Goal: Task Accomplishment & Management: Manage account settings

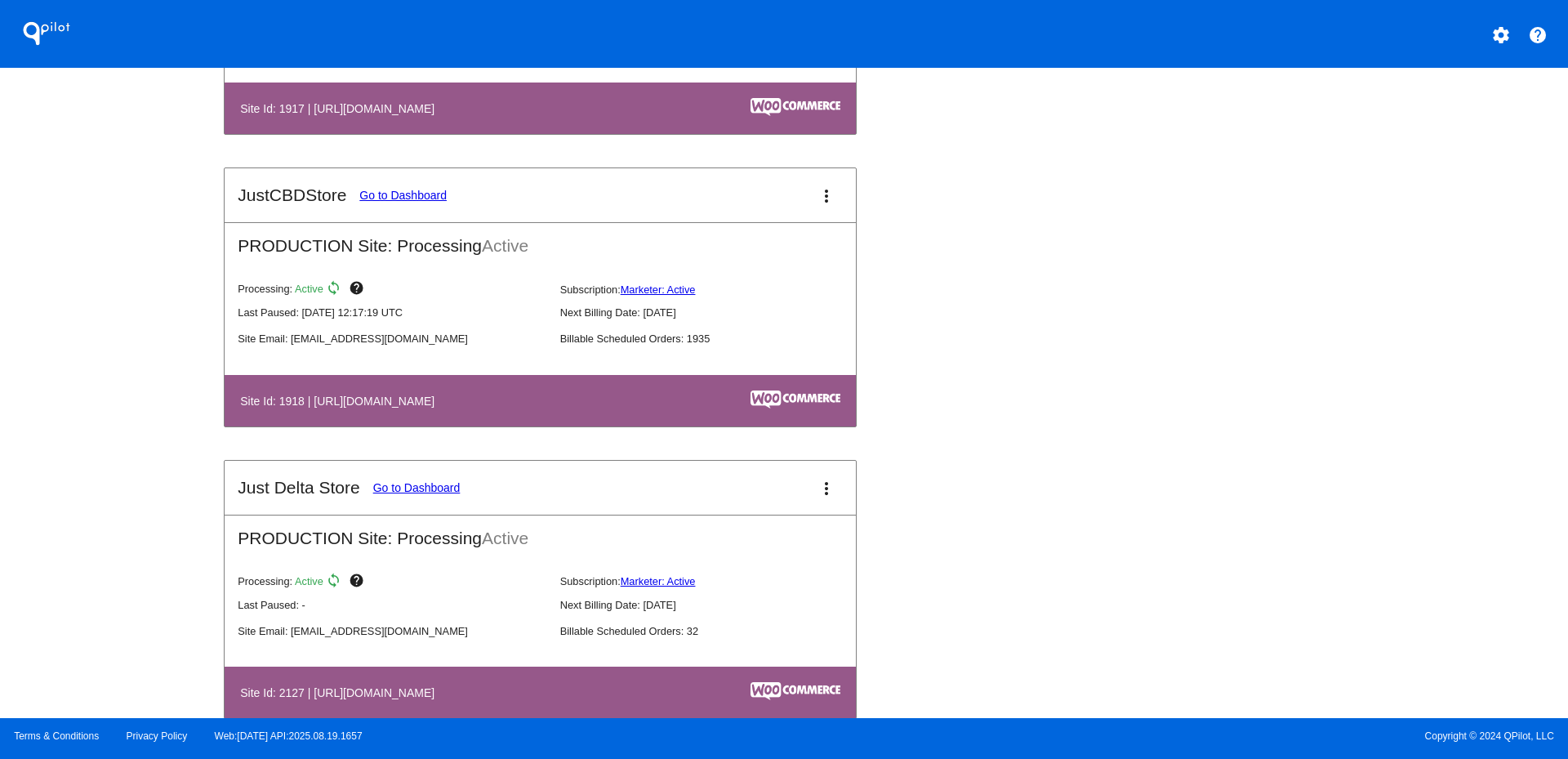
scroll to position [1633, 0]
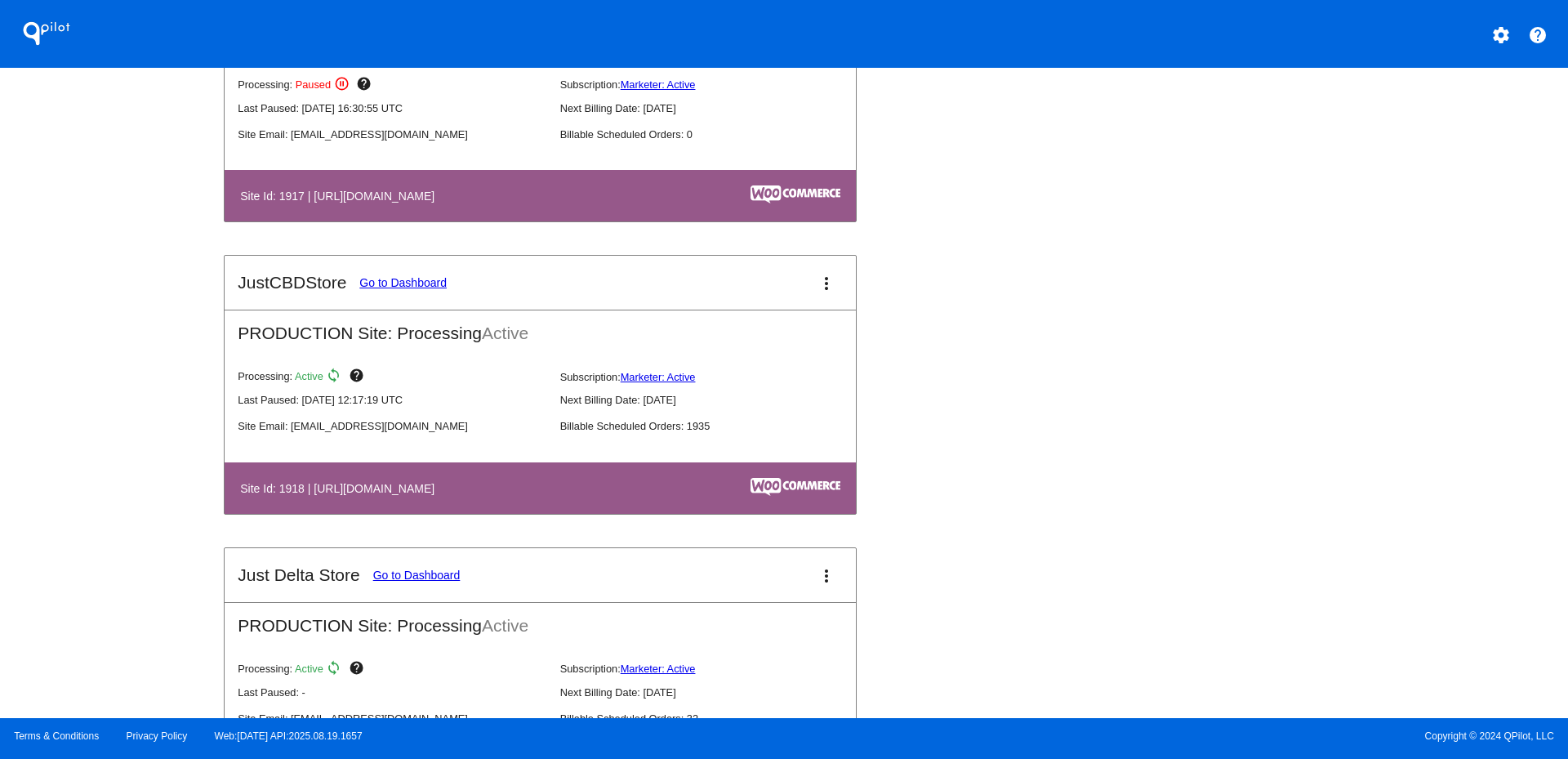
click at [817, 288] on mat-icon "more_vert" at bounding box center [827, 284] width 20 height 20
click at [768, 300] on link "view_list dashboard" at bounding box center [758, 292] width 151 height 39
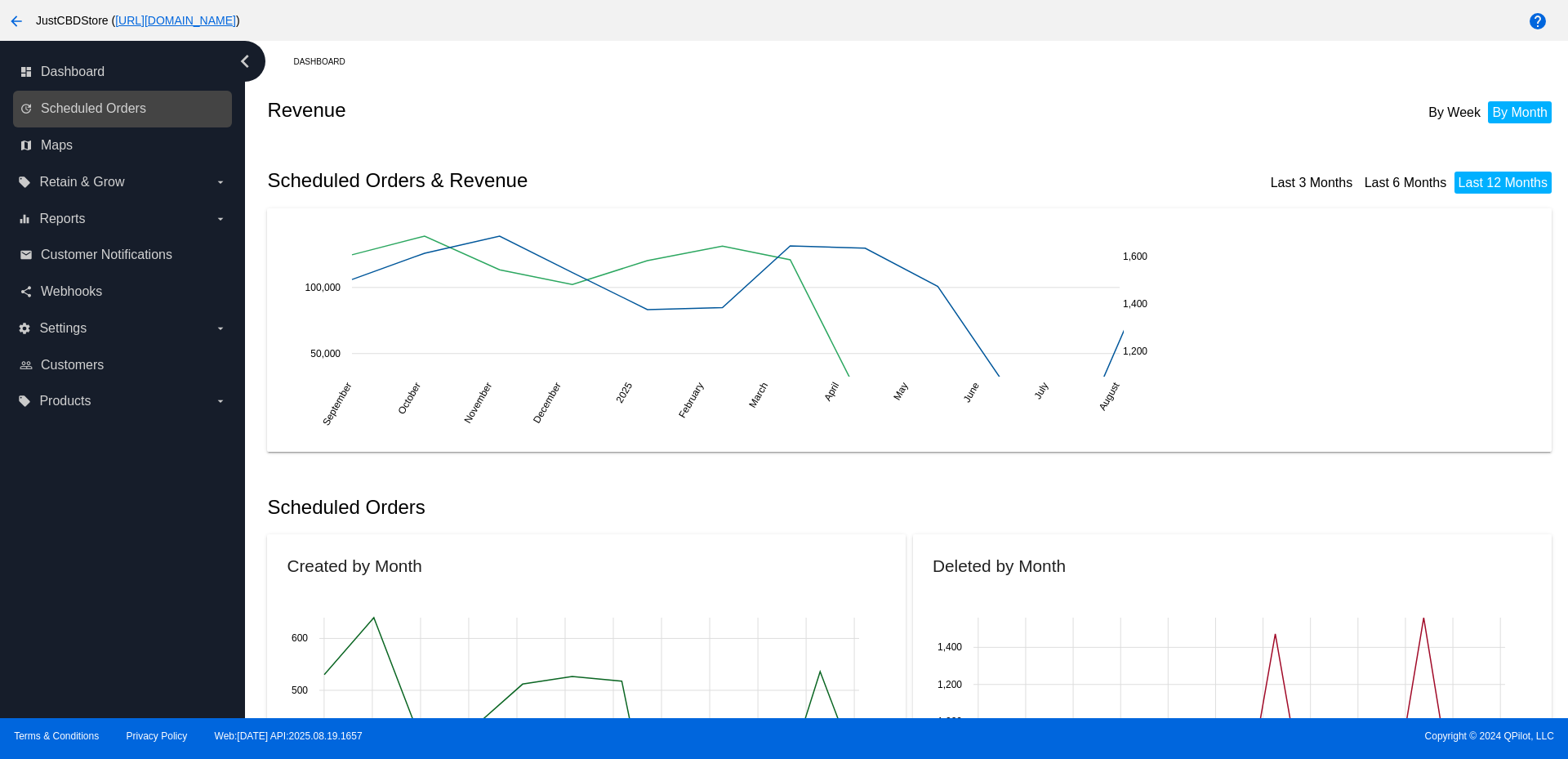
click at [128, 99] on link "update Scheduled Orders" at bounding box center [124, 109] width 207 height 26
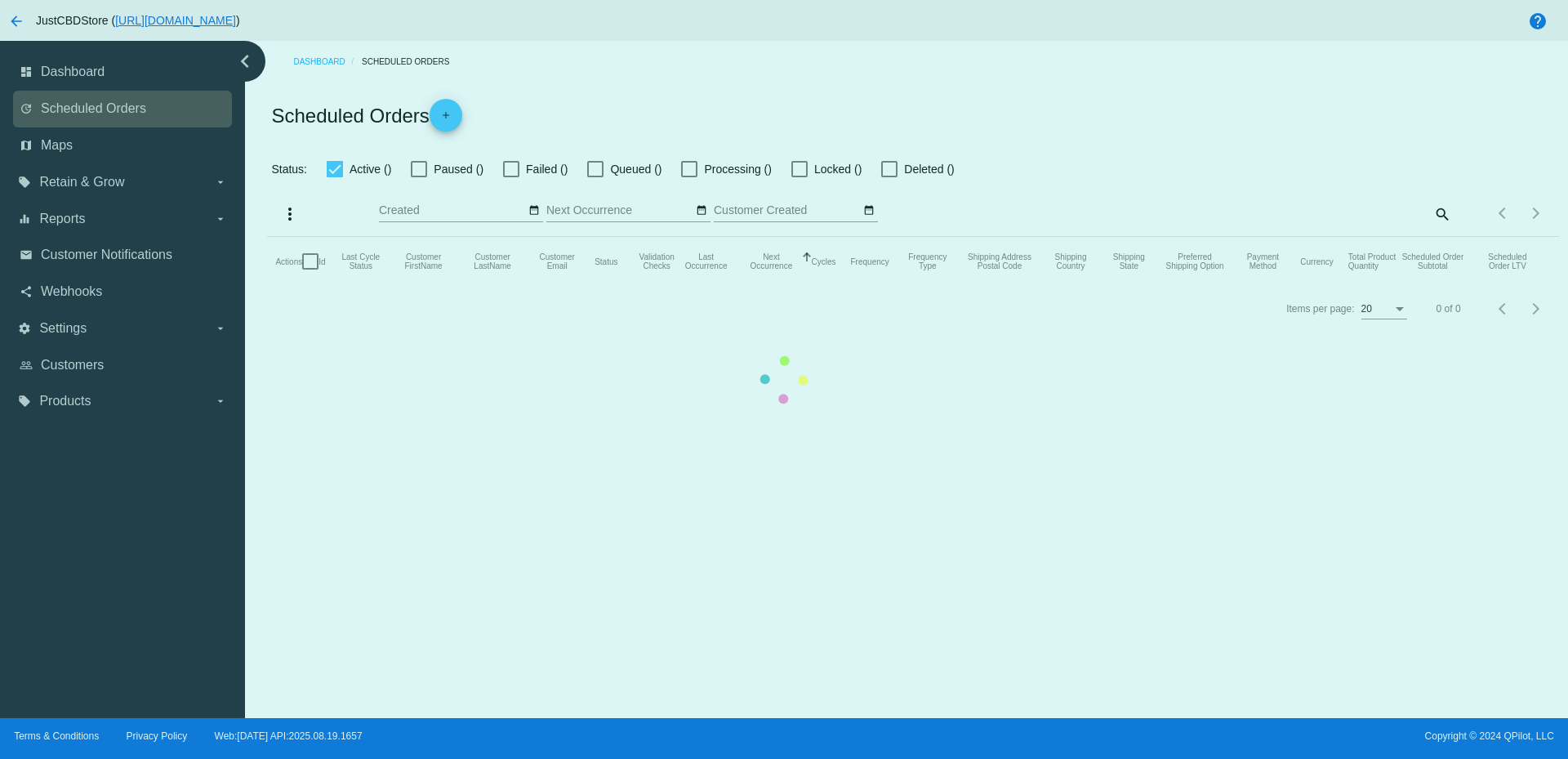
checkbox input "true"
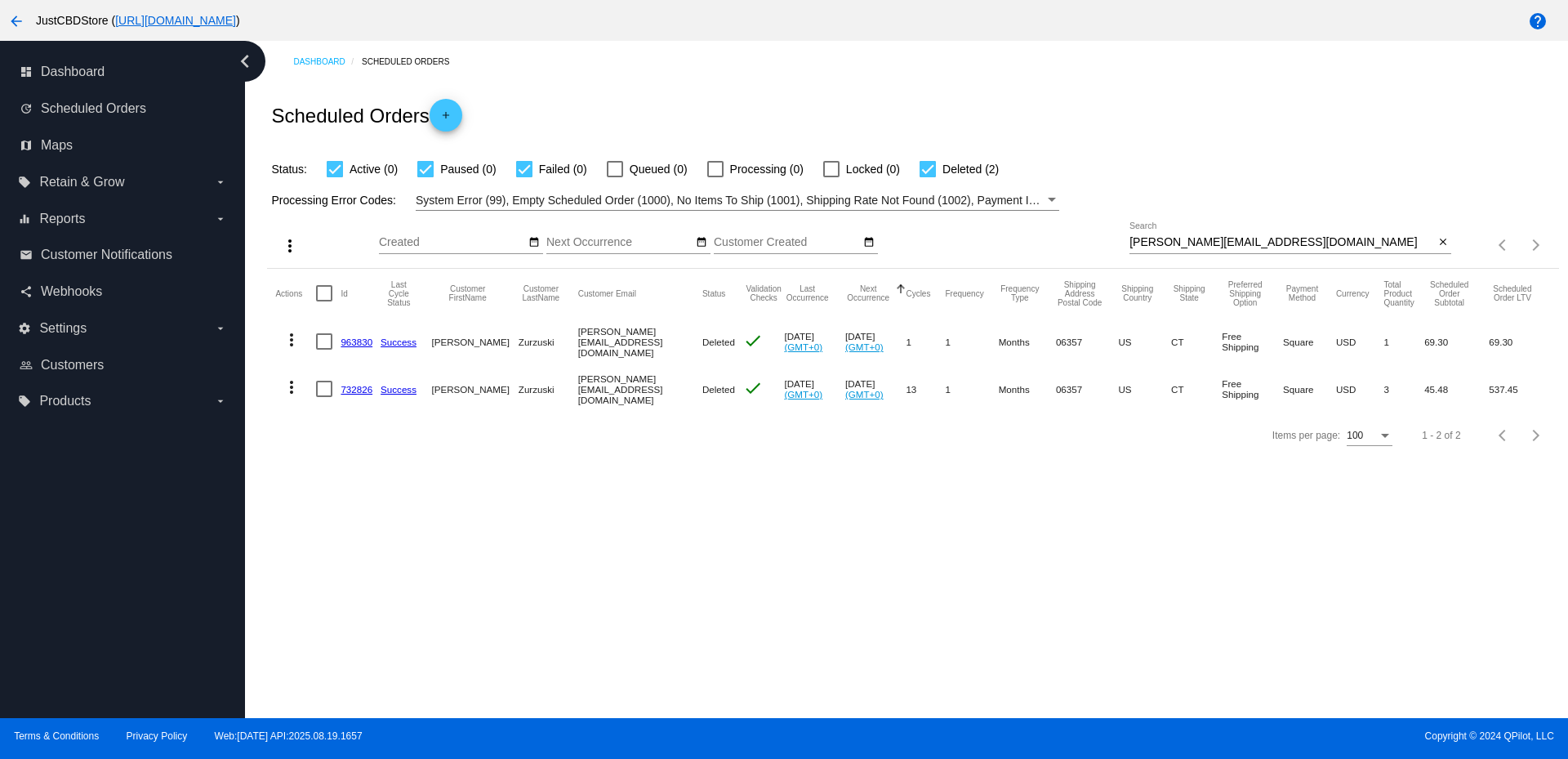
click at [1142, 242] on input "[PERSON_NAME][EMAIL_ADDRESS][DOMAIN_NAME]" at bounding box center [1282, 242] width 305 height 13
paste input "[EMAIL_ADDRESS][DOMAIN_NAME]"
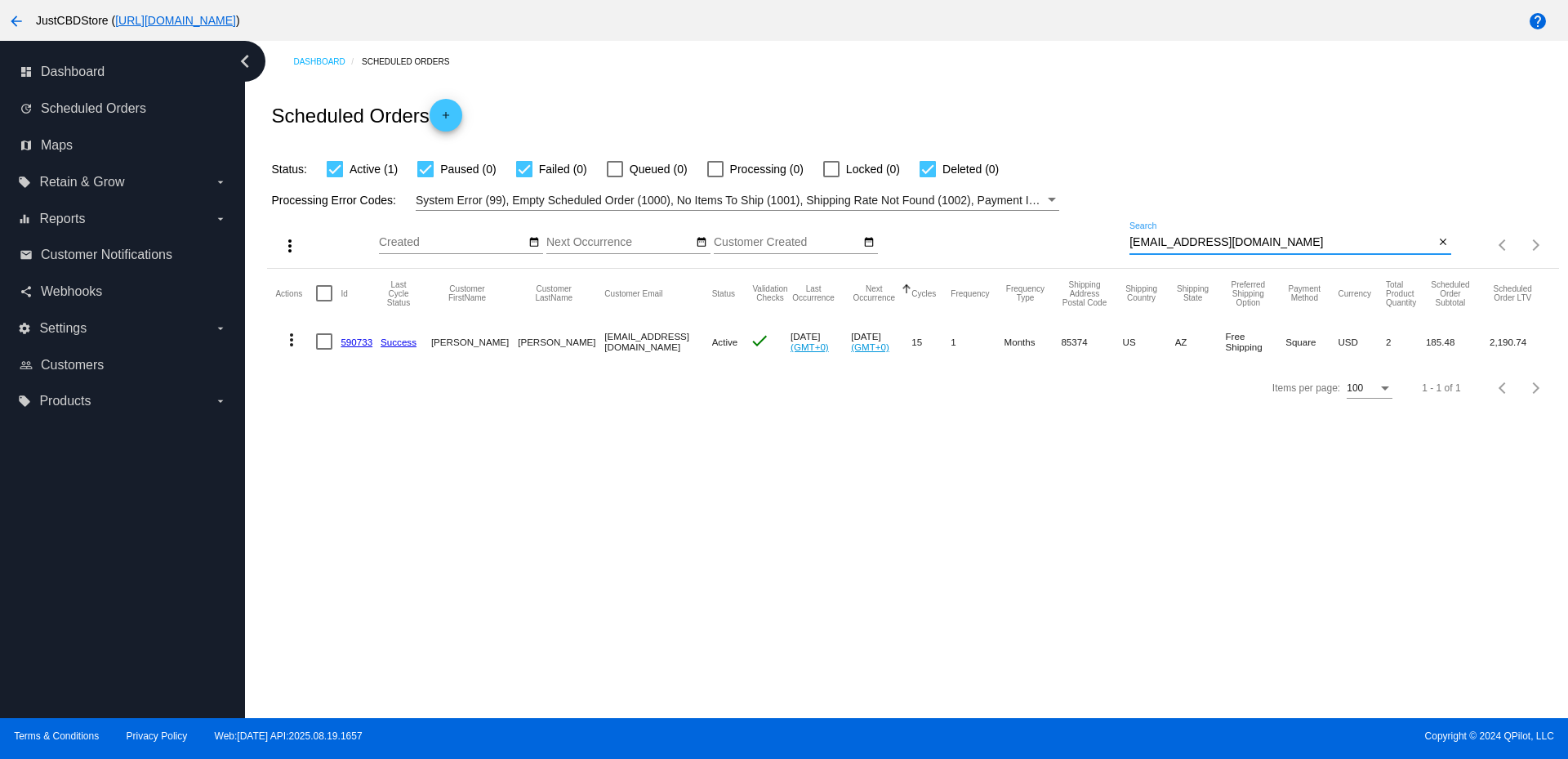
type input "[EMAIL_ADDRESS][DOMAIN_NAME]"
click at [369, 342] on link "590733" at bounding box center [357, 342] width 32 height 11
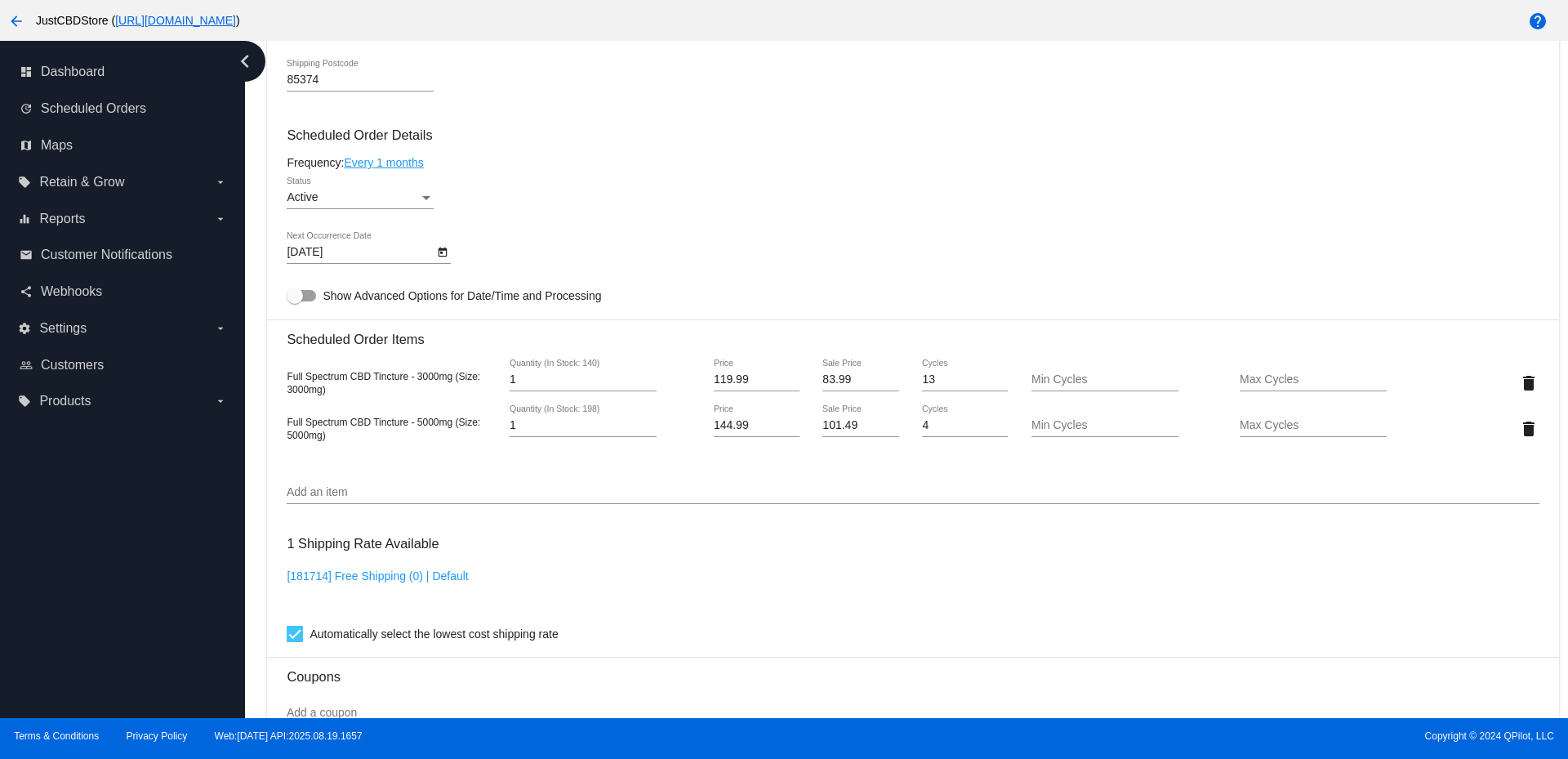
scroll to position [817, 0]
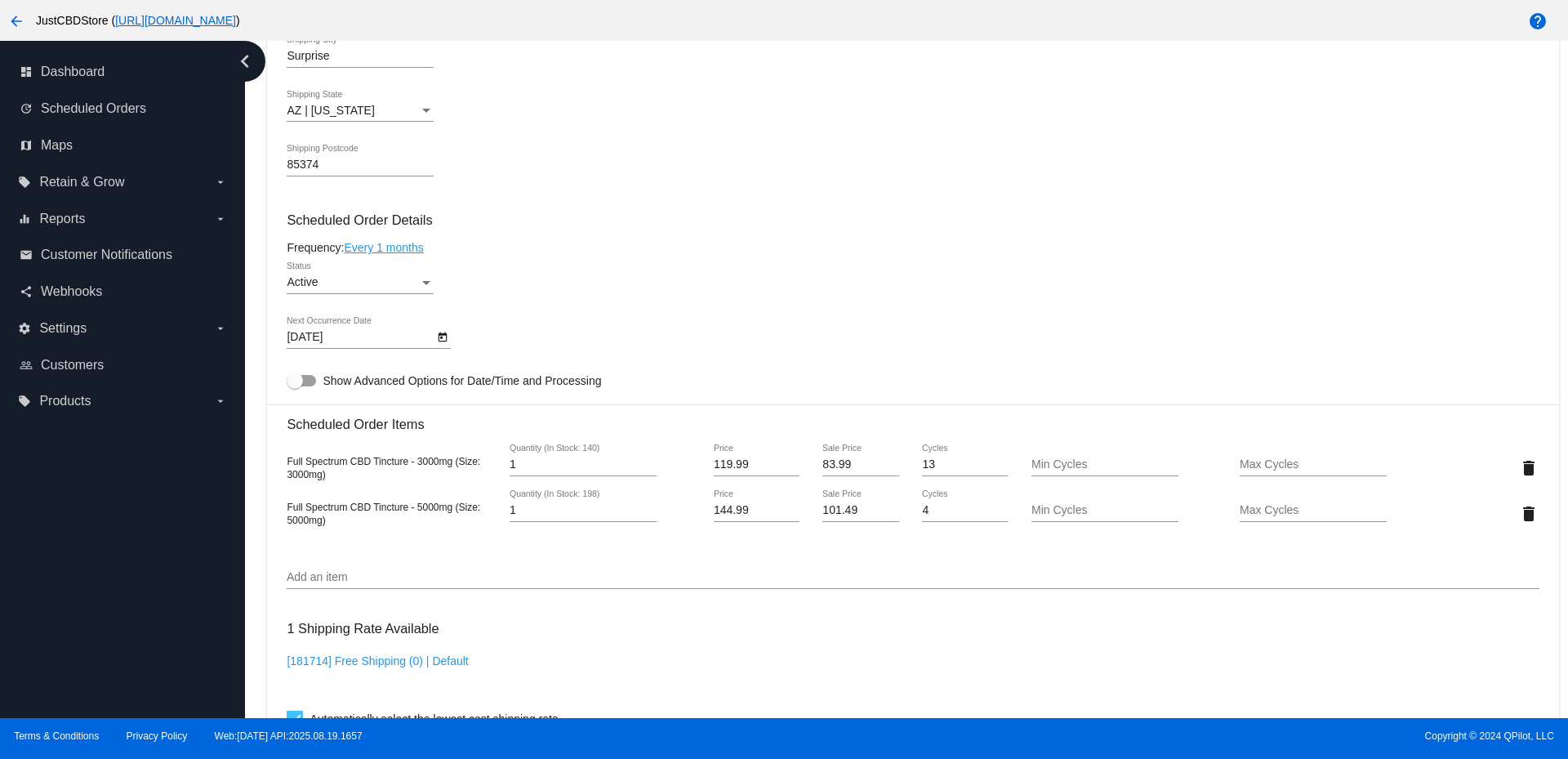
click at [440, 338] on icon "Open calendar" at bounding box center [442, 338] width 11 height 20
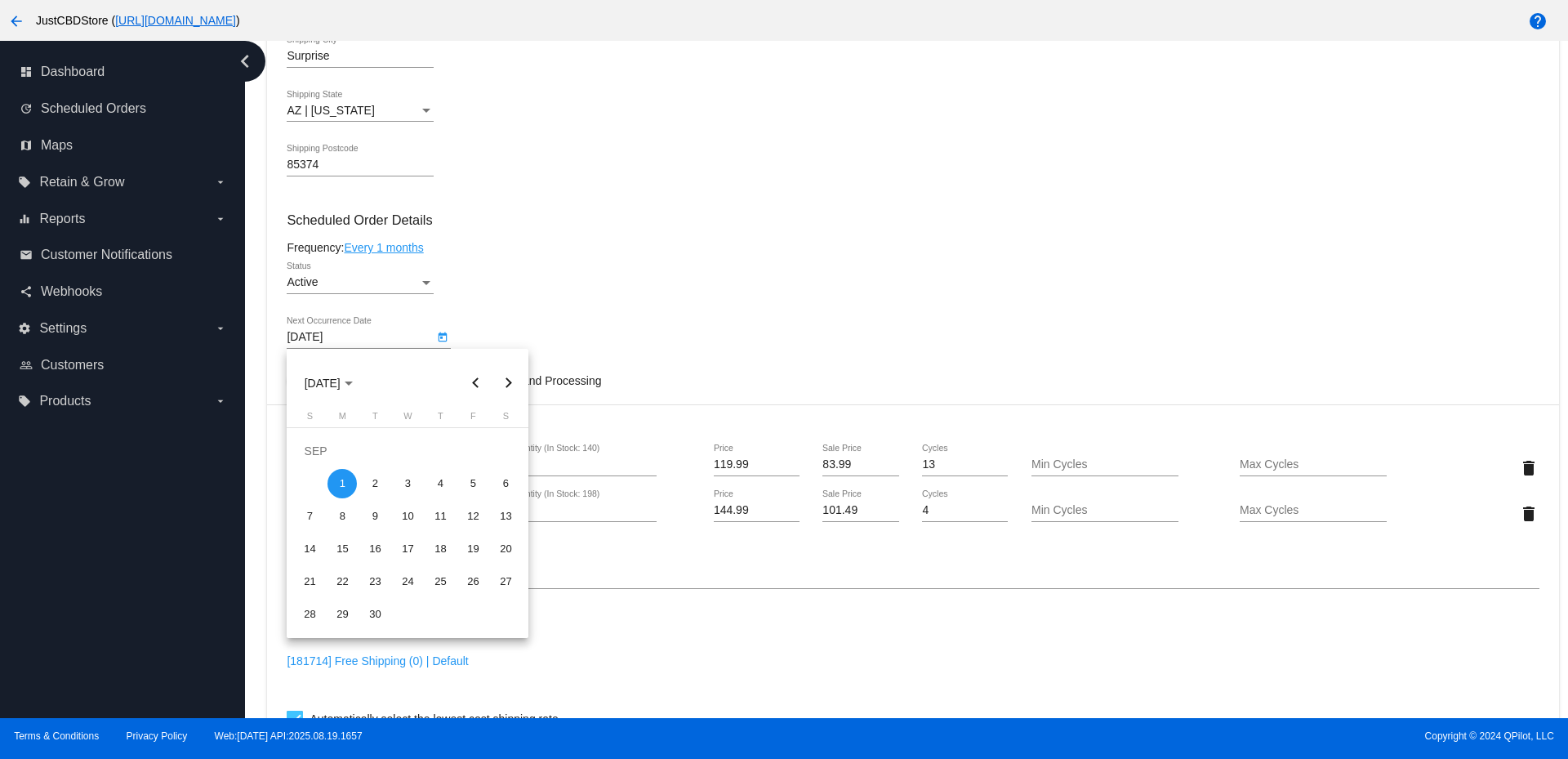
click at [501, 380] on button "Next month" at bounding box center [507, 382] width 33 height 33
click at [405, 447] on div "1" at bounding box center [407, 451] width 30 height 30
type input "[DATE]"
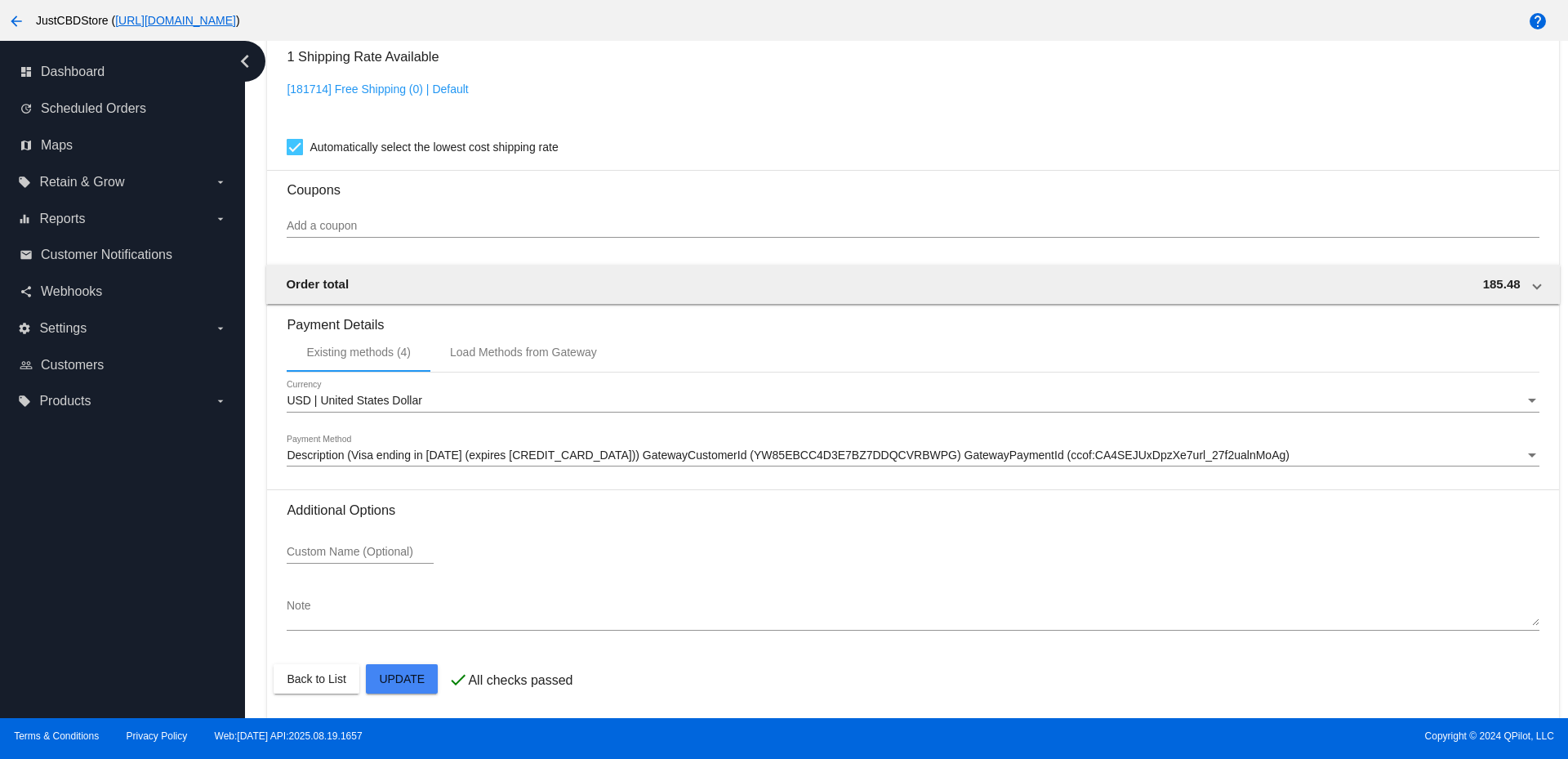
scroll to position [1390, 0]
